Goal: Transaction & Acquisition: Download file/media

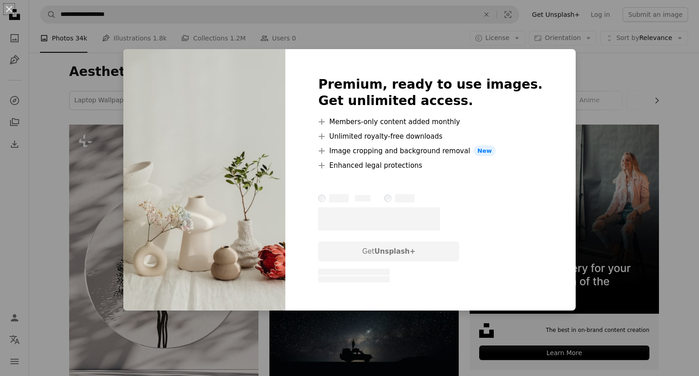
scroll to position [1345, 0]
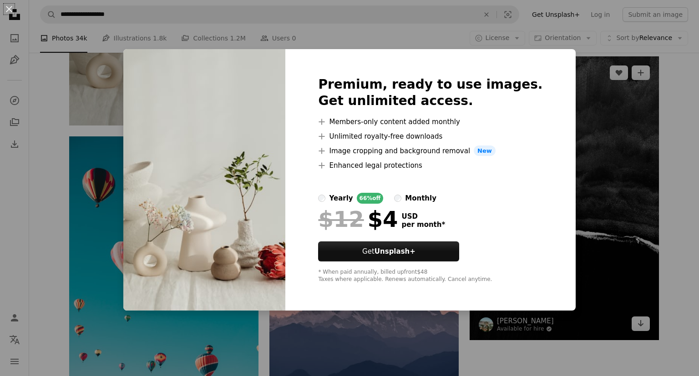
click at [607, 161] on div "An X shape Premium, ready to use images. Get unlimited access. A plus sign Memb…" at bounding box center [349, 188] width 699 height 376
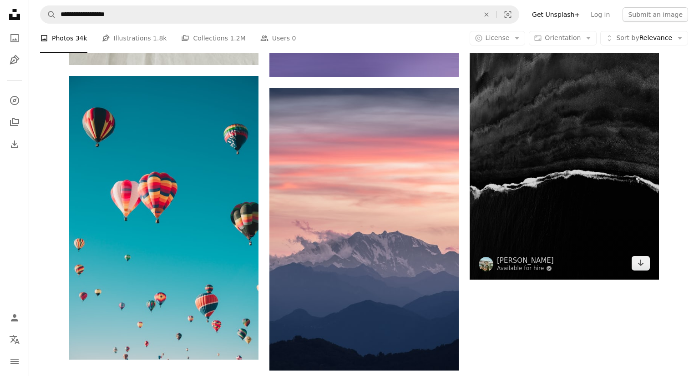
scroll to position [1442, 0]
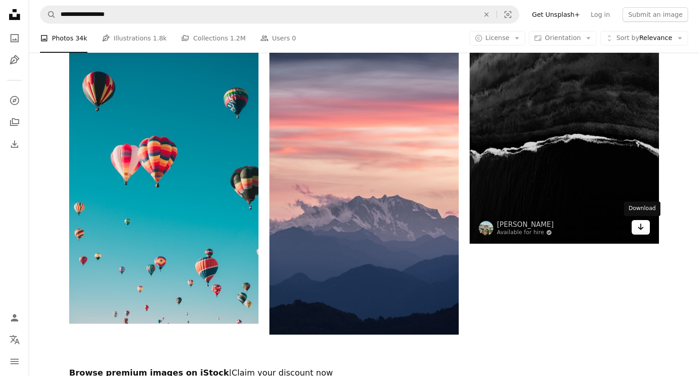
click at [639, 227] on icon "Arrow pointing down" at bounding box center [640, 227] width 7 height 11
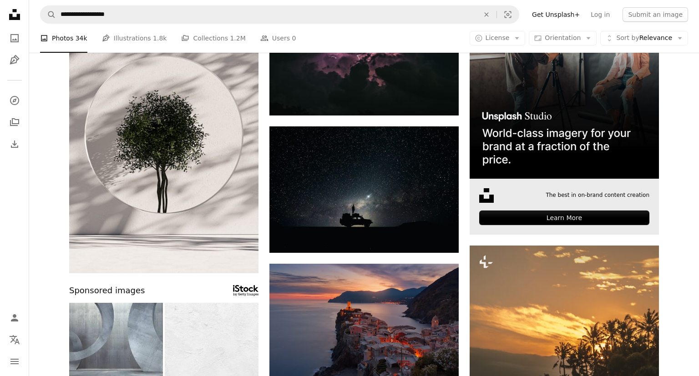
scroll to position [0, 0]
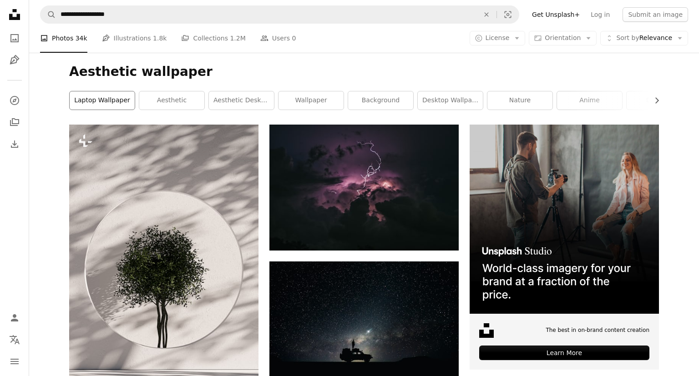
click at [127, 101] on link "laptop wallpaper" at bounding box center [102, 100] width 65 height 18
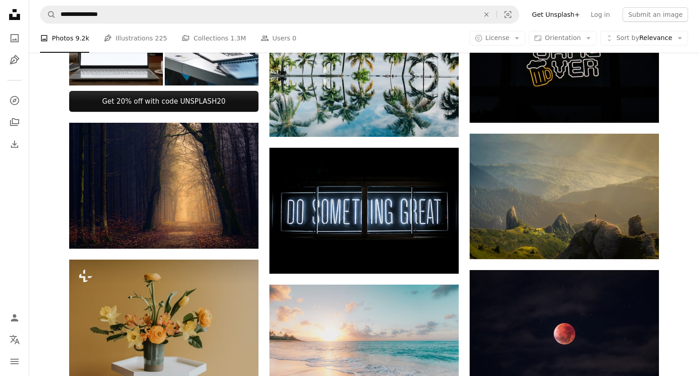
scroll to position [624, 0]
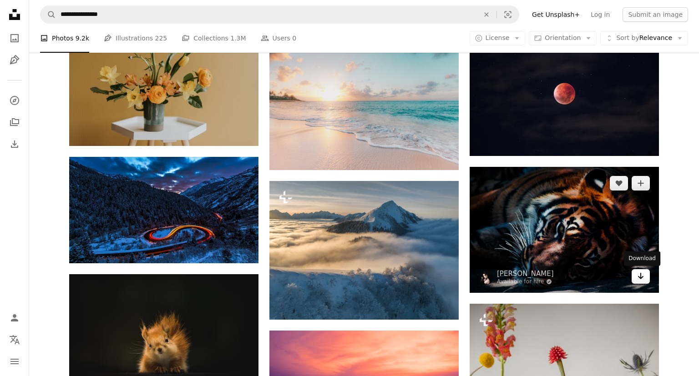
click at [640, 279] on icon "Arrow pointing down" at bounding box center [640, 276] width 7 height 11
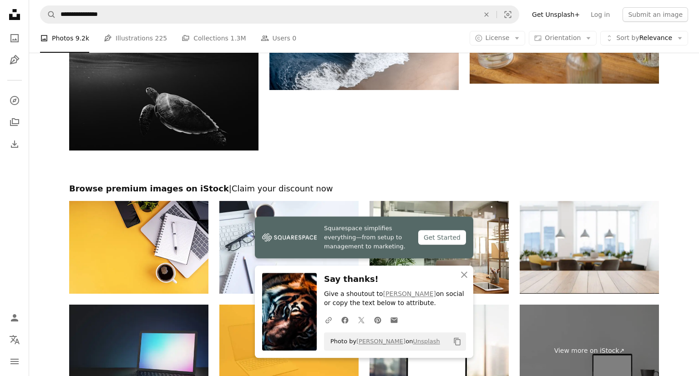
scroll to position [1105, 0]
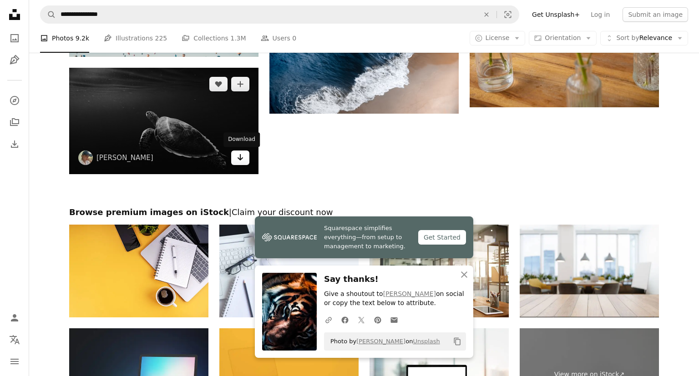
click at [244, 163] on link "Arrow pointing down" at bounding box center [240, 158] width 18 height 15
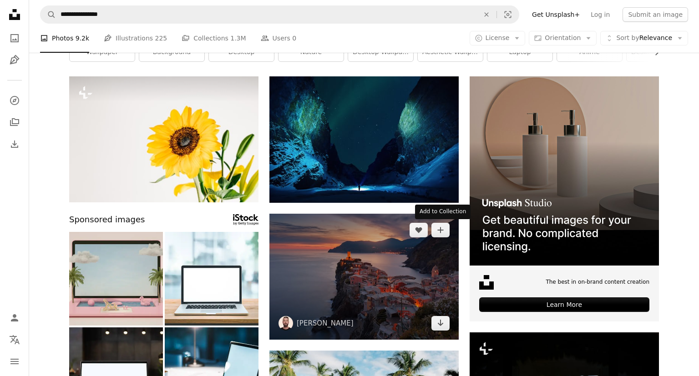
scroll to position [0, 0]
